Goal: Check status: Check status

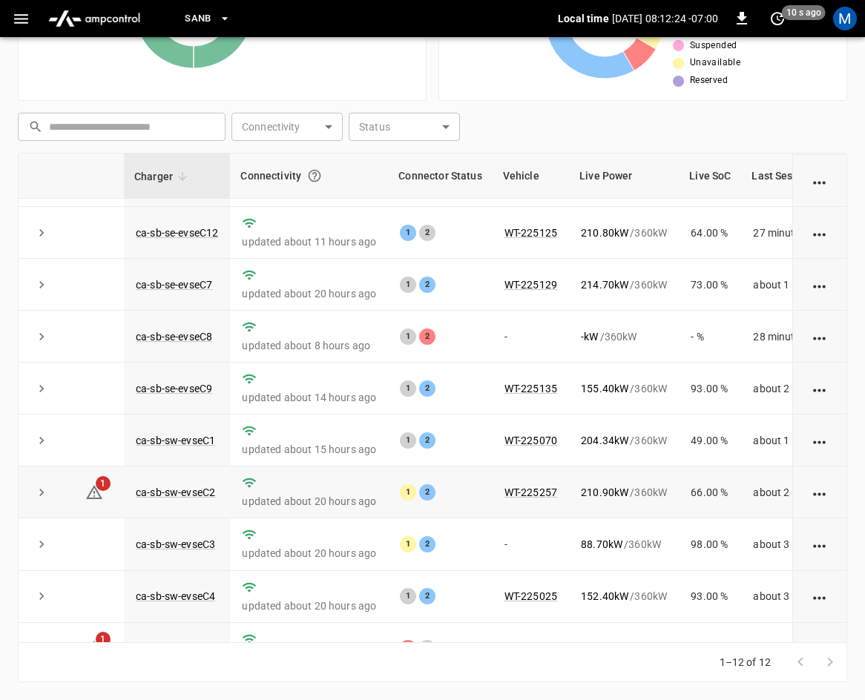
scroll to position [197, 0]
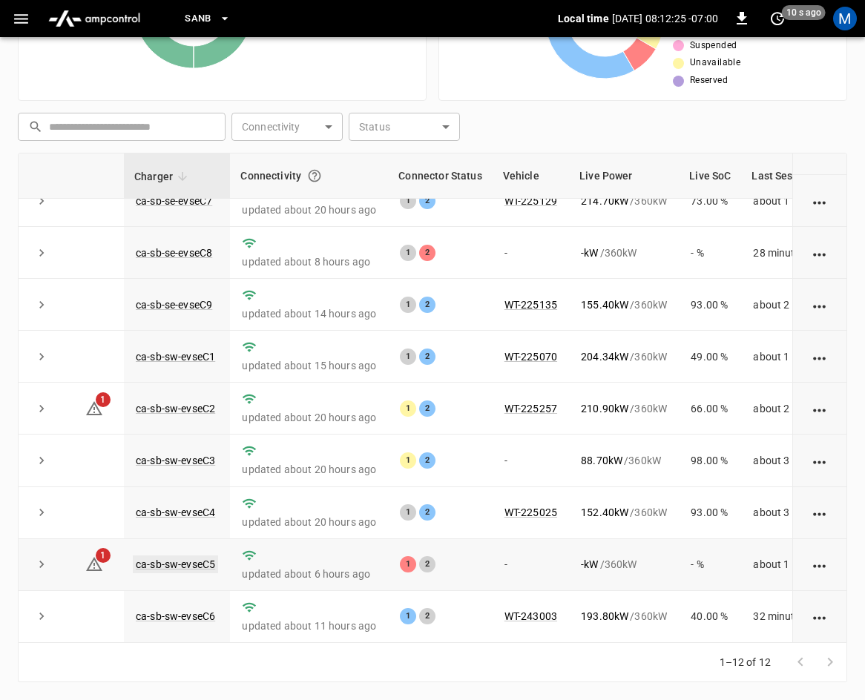
click at [191, 558] on link "ca-sb-sw-evseC5" at bounding box center [175, 564] width 85 height 18
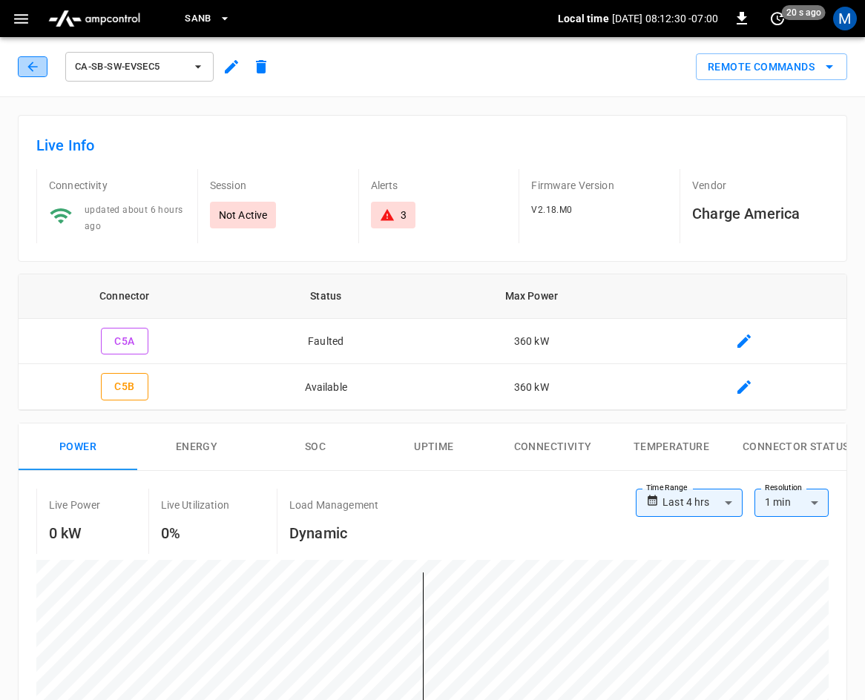
click at [32, 70] on icon "button" at bounding box center [32, 67] width 10 height 10
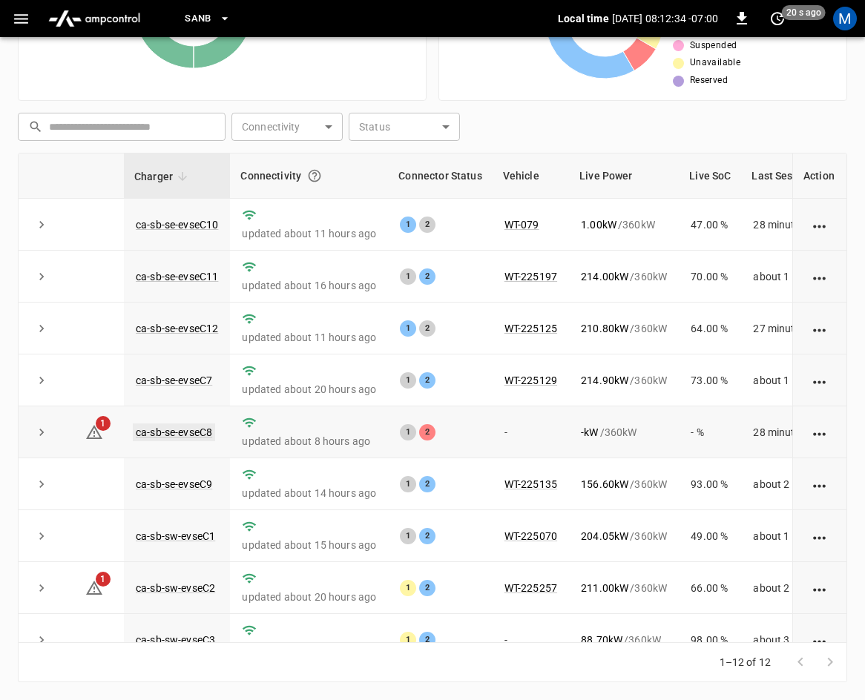
click at [199, 432] on link "ca-sb-se-evseC8" at bounding box center [174, 432] width 82 height 18
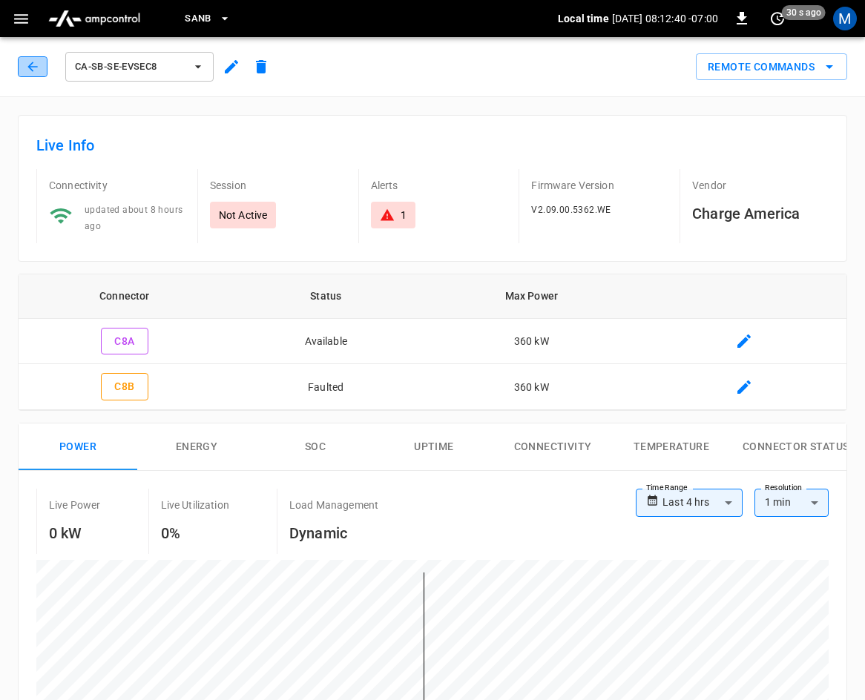
click at [34, 74] on button "button" at bounding box center [33, 66] width 30 height 21
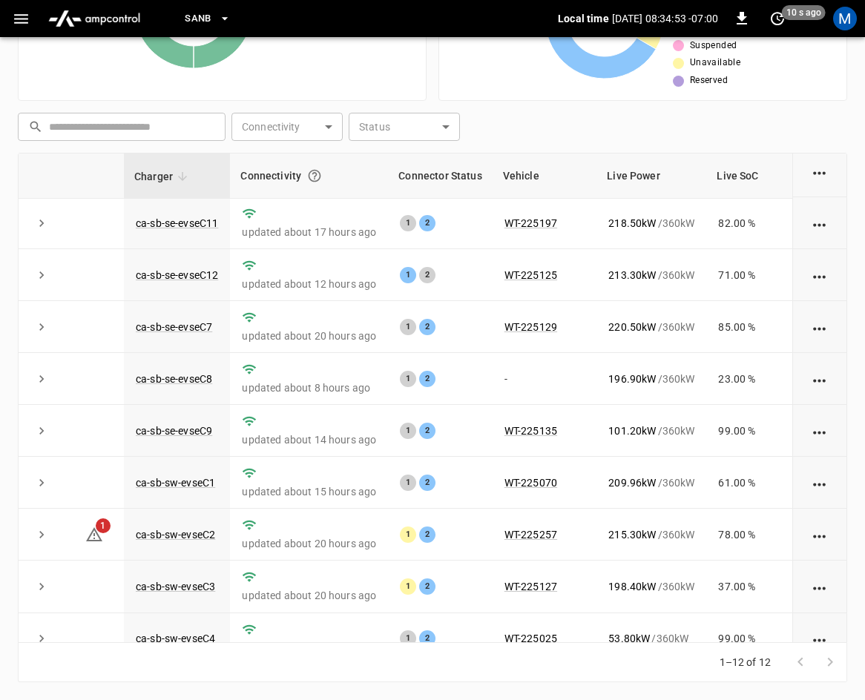
scroll to position [49, 0]
